Goal: Task Accomplishment & Management: Manage account settings

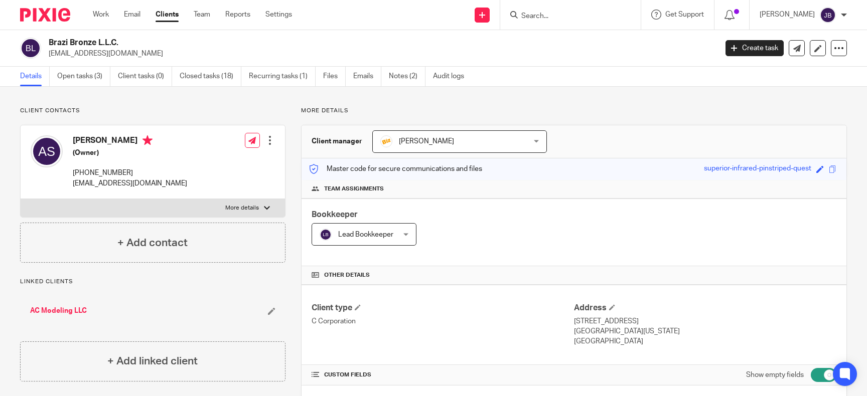
scroll to position [1106, 0]
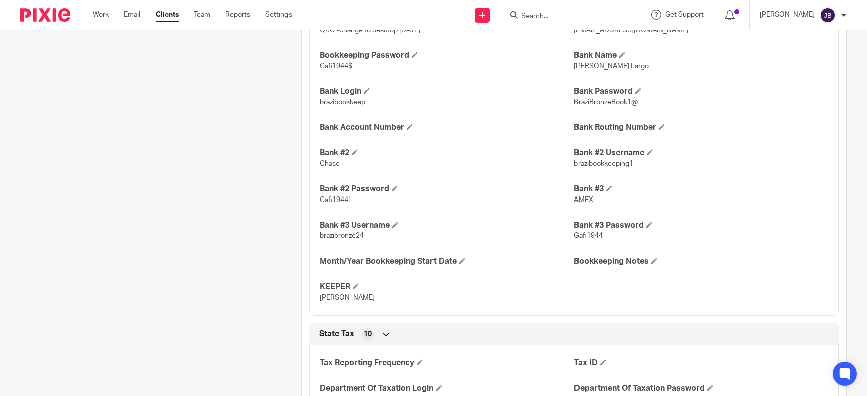
click at [560, 8] on div at bounding box center [570, 15] width 141 height 30
click at [561, 14] on input "Search" at bounding box center [565, 16] width 90 height 9
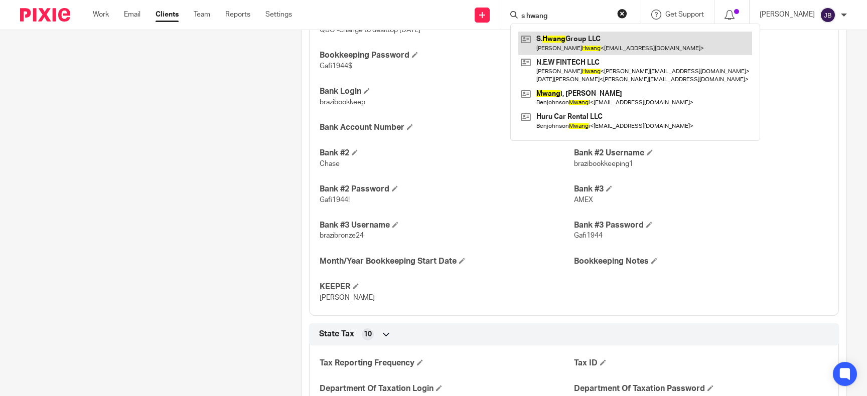
type input "s hwang"
click at [589, 42] on link at bounding box center [635, 43] width 234 height 23
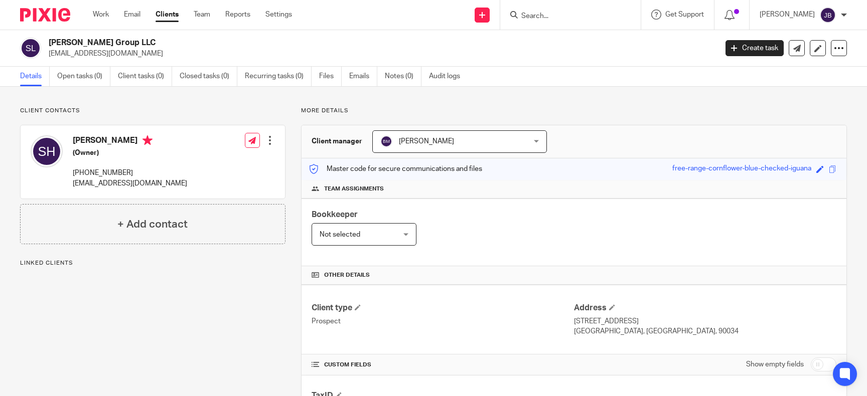
click at [816, 364] on input "checkbox" at bounding box center [824, 365] width 26 height 14
checkbox input "true"
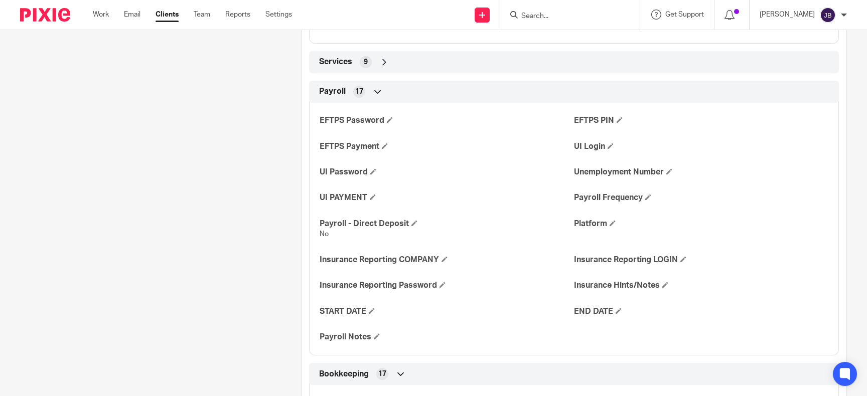
scroll to position [368, 0]
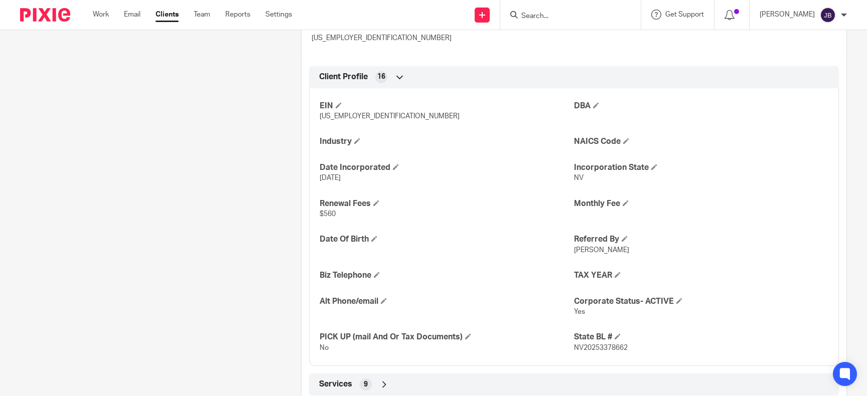
click at [563, 19] on input "Search" at bounding box center [565, 16] width 90 height 9
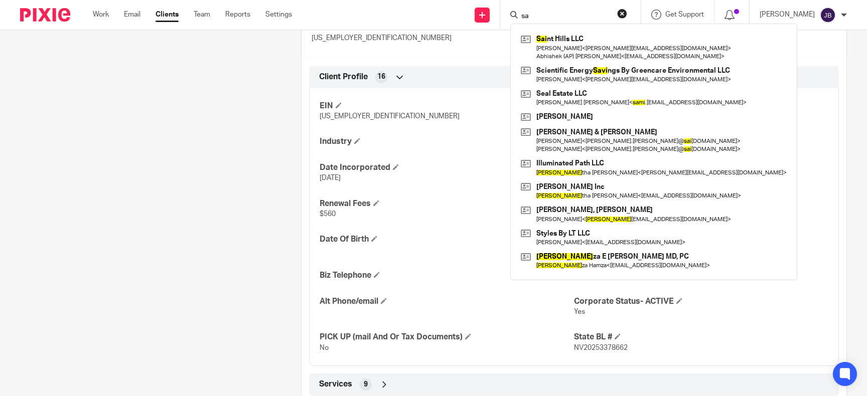
type input "s"
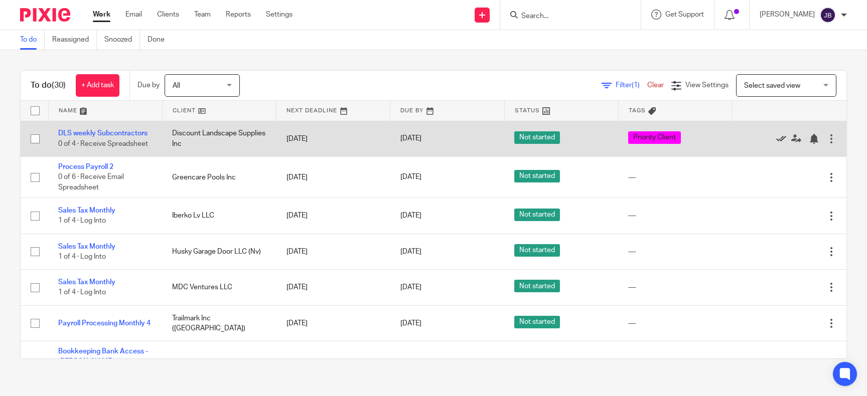
click at [778, 138] on icon at bounding box center [781, 139] width 10 height 10
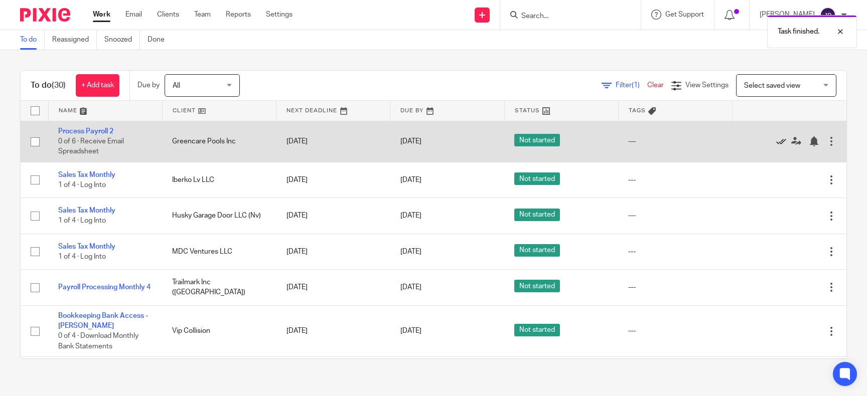
click at [780, 140] on icon at bounding box center [781, 142] width 10 height 10
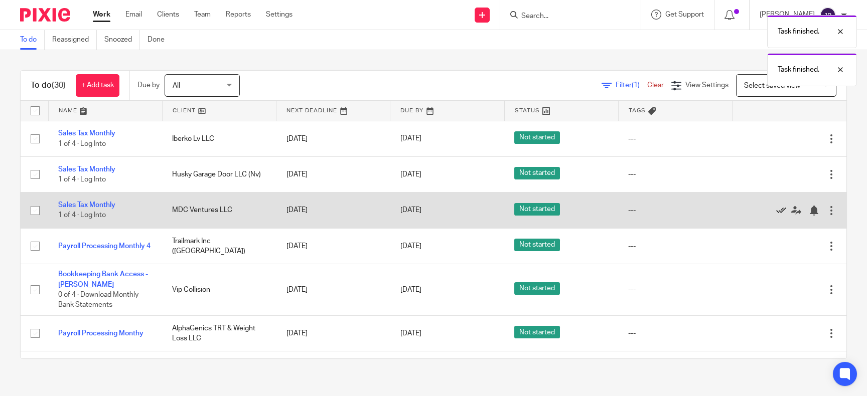
click at [780, 212] on icon at bounding box center [781, 211] width 10 height 10
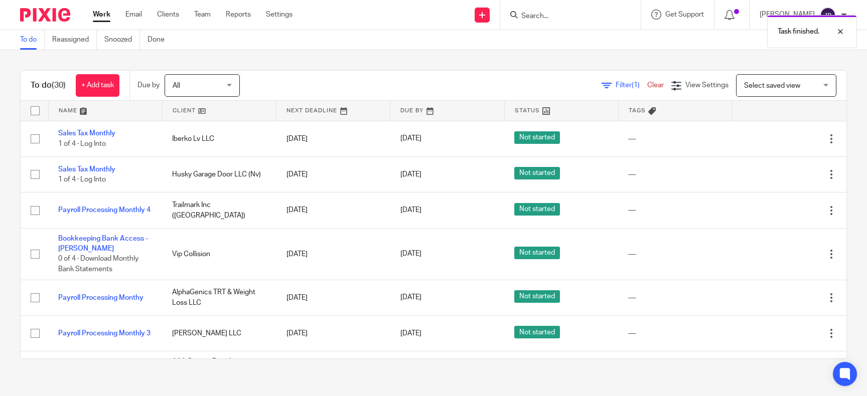
click at [594, 16] on div "Task finished." at bounding box center [646, 29] width 424 height 38
click at [563, 17] on div "Task finished." at bounding box center [646, 29] width 424 height 38
click at [559, 20] on div "Task finished." at bounding box center [646, 29] width 424 height 38
click at [552, 16] on div "Task finished." at bounding box center [646, 29] width 424 height 38
click at [554, 17] on div "Task finished." at bounding box center [646, 29] width 424 height 38
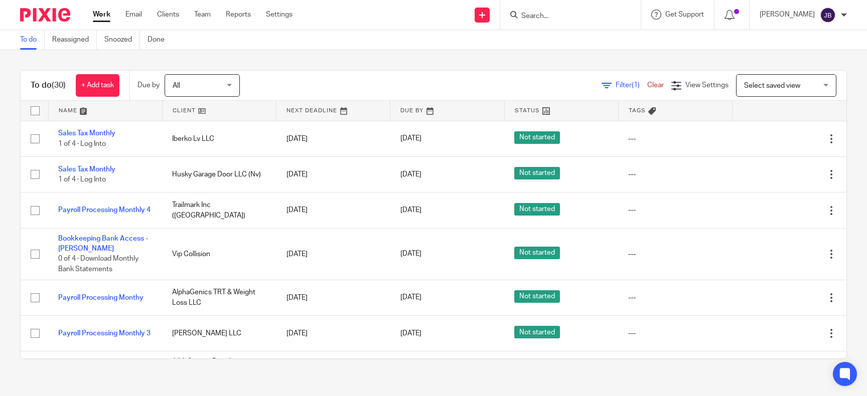
click at [554, 17] on input "Search" at bounding box center [565, 16] width 90 height 9
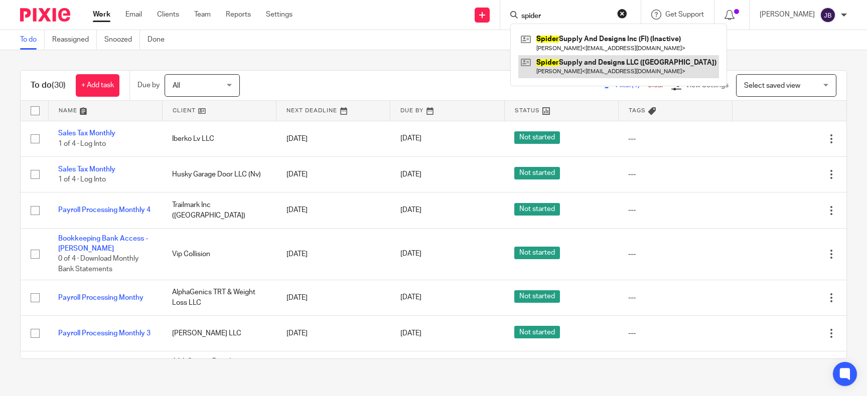
type input "spider"
click at [593, 65] on link at bounding box center [618, 66] width 201 height 23
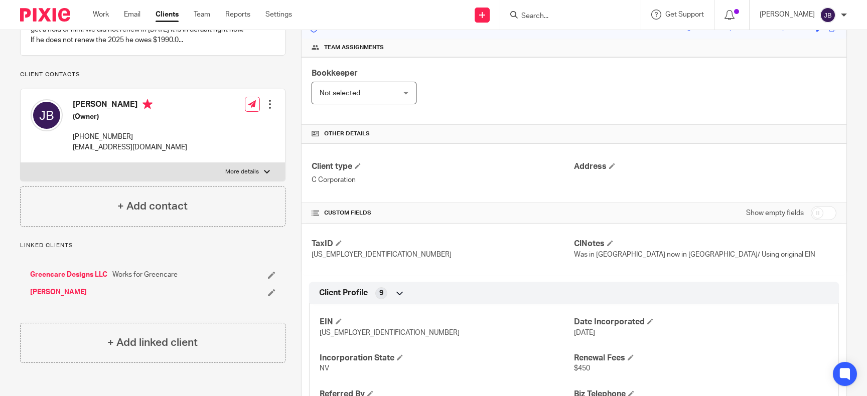
scroll to position [138, 0]
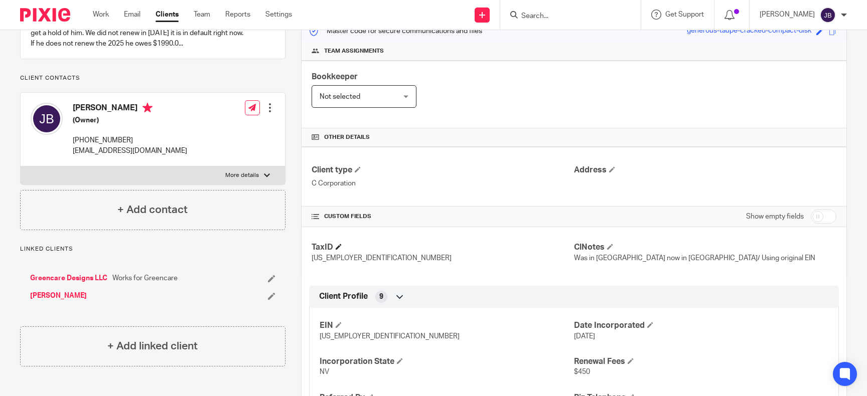
click at [387, 251] on h4 "TaxID" at bounding box center [443, 247] width 262 height 11
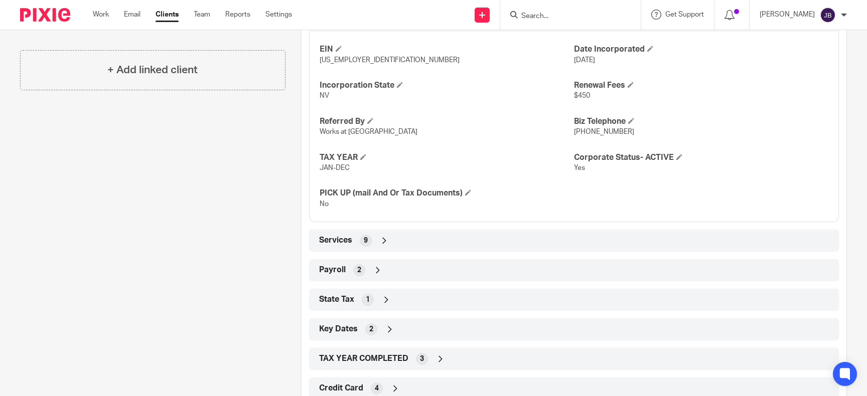
scroll to position [0, 0]
